Goal: Information Seeking & Learning: Learn about a topic

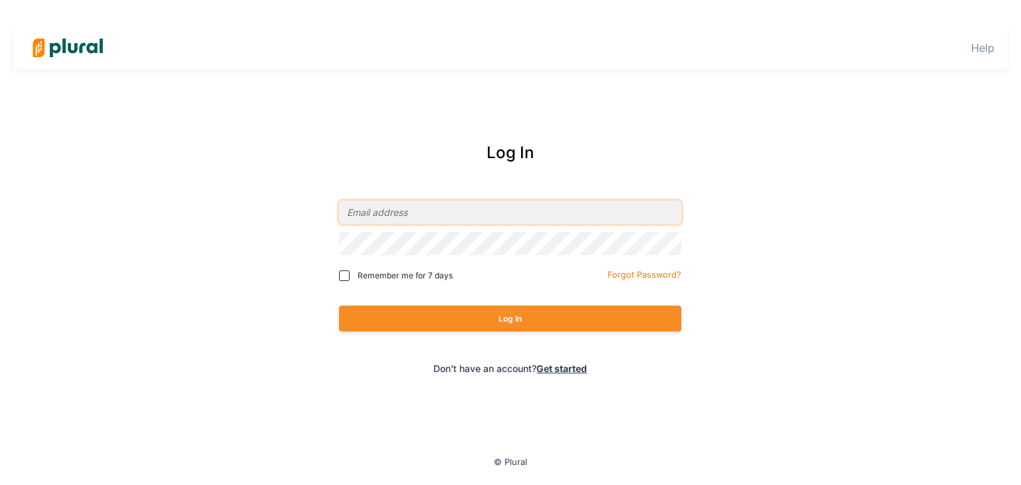
click at [411, 213] on input "email" at bounding box center [510, 212] width 342 height 23
type input "[EMAIL_ADDRESS][DOMAIN_NAME]"
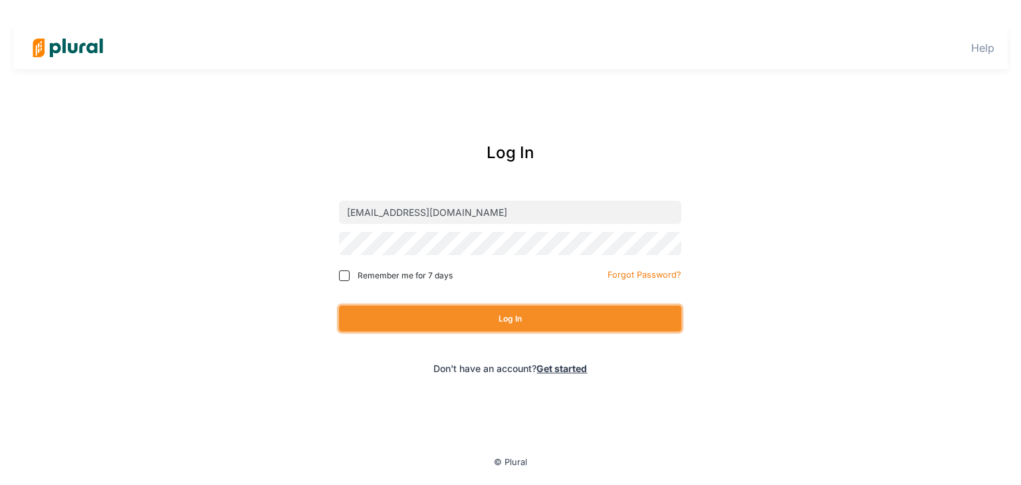
click at [420, 314] on button "Log In" at bounding box center [510, 319] width 342 height 26
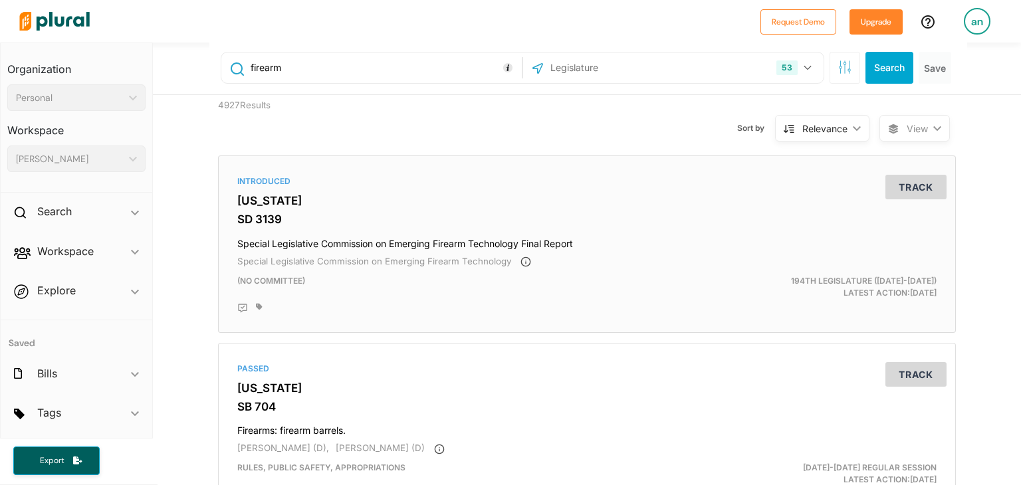
scroll to position [11, 0]
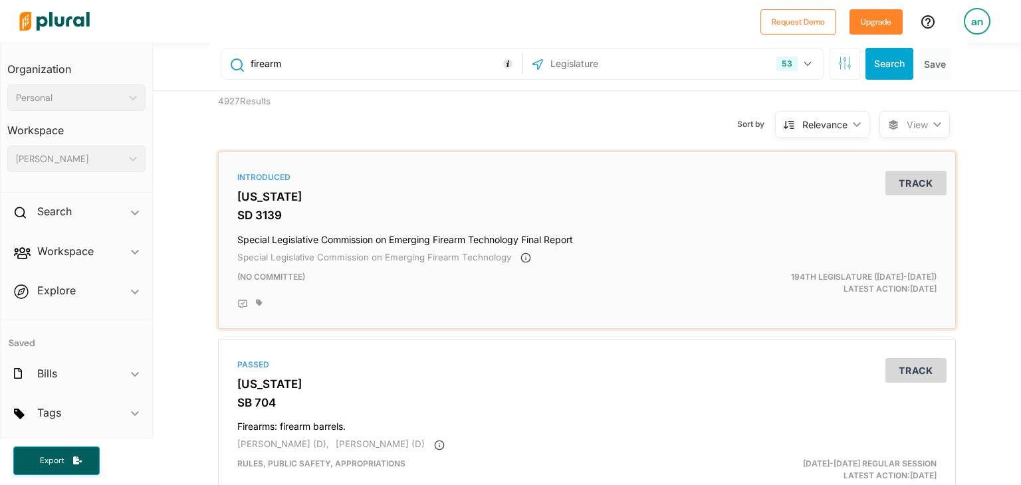
click at [625, 242] on h4 "Special Legislative Commission on Emerging Firearm Technology Final Report" at bounding box center [586, 237] width 699 height 18
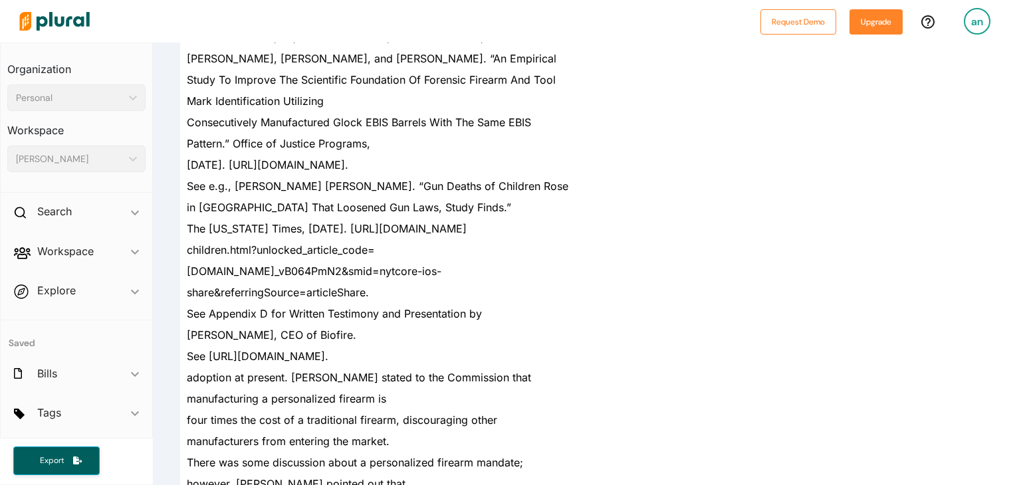
scroll to position [18378, 0]
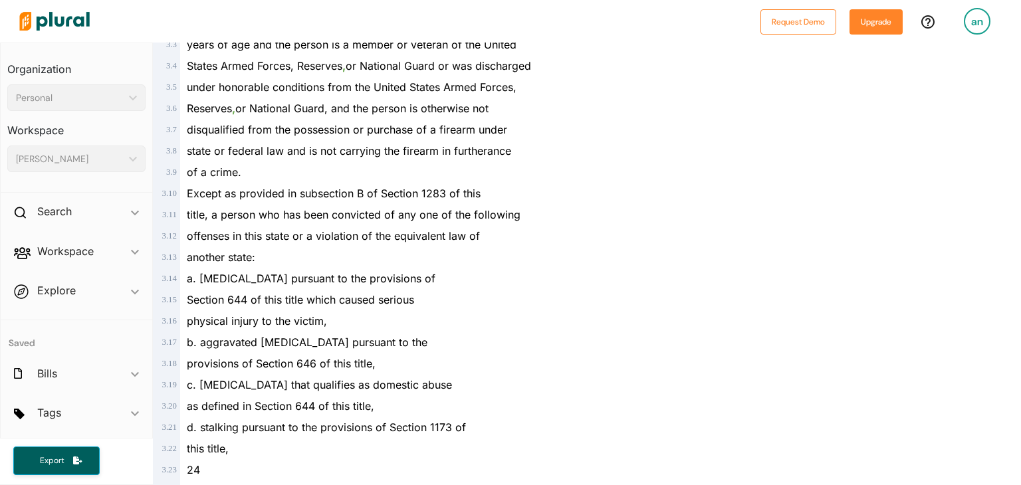
scroll to position [1441, 0]
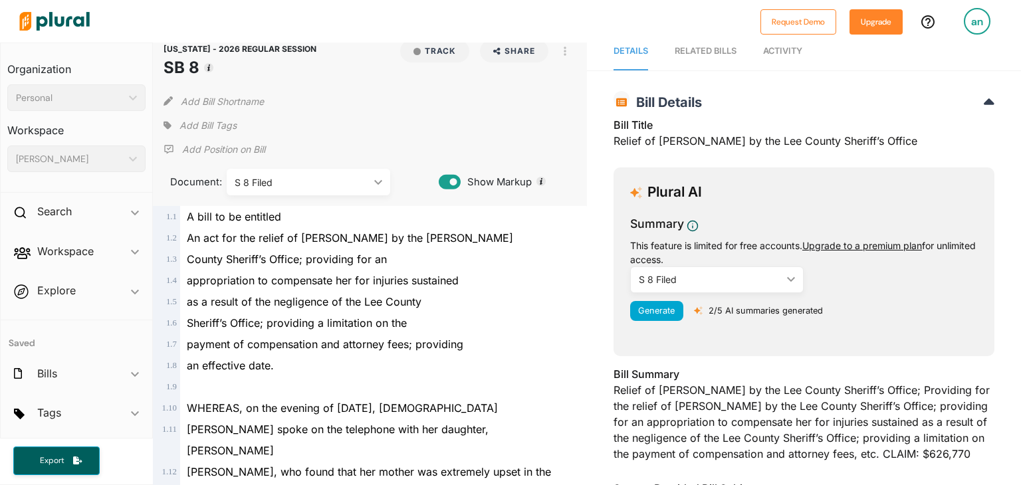
scroll to position [8, 0]
